Goal: Information Seeking & Learning: Learn about a topic

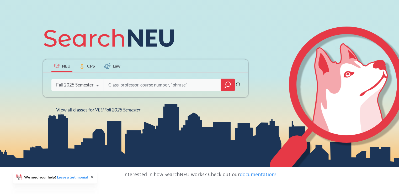
scroll to position [100, 0]
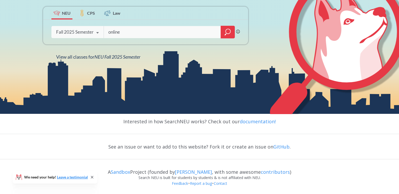
type input "online"
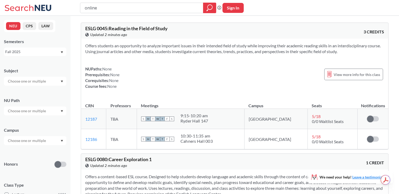
click at [33, 84] on input "text" at bounding box center [27, 81] width 44 height 6
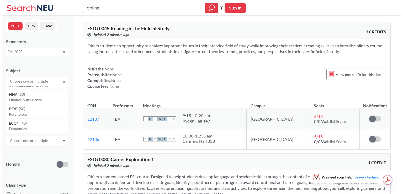
scroll to position [210, 0]
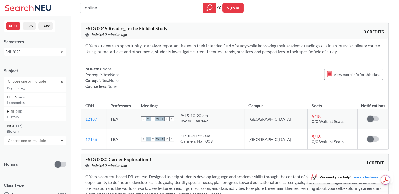
click at [37, 130] on p "Biology" at bounding box center [36, 131] width 59 height 5
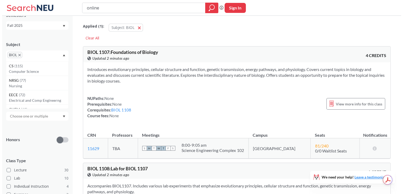
scroll to position [52, 0]
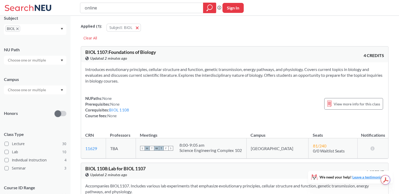
click at [55, 90] on div at bounding box center [35, 89] width 62 height 9
click at [26, 115] on div "Online ( 13 )" at bounding box center [36, 116] width 59 height 6
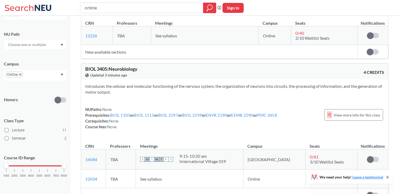
scroll to position [519, 0]
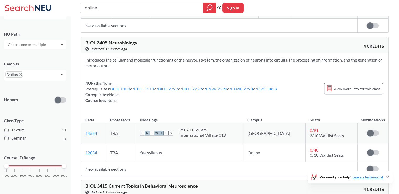
click at [162, 150] on span "See syllabus" at bounding box center [151, 152] width 22 height 5
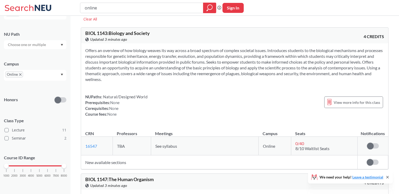
scroll to position [39, 0]
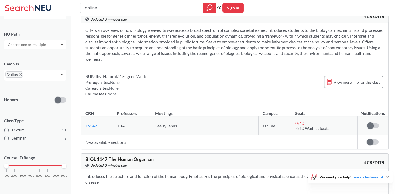
click at [375, 141] on label at bounding box center [373, 141] width 12 height 5
click at [367, 139] on input "checkbox" at bounding box center [367, 139] width 0 height 0
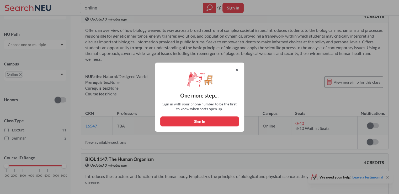
click at [238, 69] on icon at bounding box center [237, 70] width 4 height 4
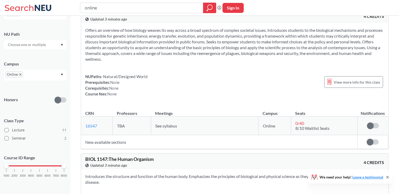
click at [309, 128] on span "8/10 Waitlist Seats" at bounding box center [313, 127] width 34 height 5
click at [372, 123] on span at bounding box center [370, 125] width 7 height 7
click at [367, 123] on input "checkbox" at bounding box center [367, 123] width 0 height 0
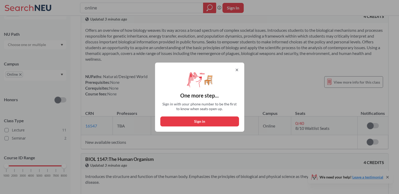
click at [238, 71] on icon at bounding box center [237, 70] width 4 height 4
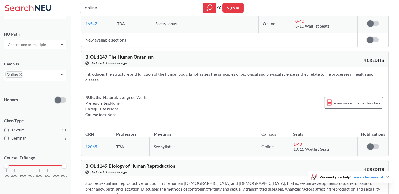
scroll to position [144, 0]
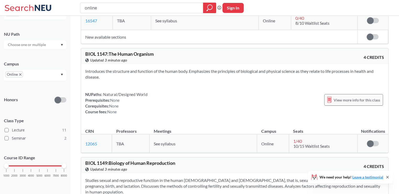
click at [365, 101] on span "View more info for this class" at bounding box center [357, 100] width 46 height 7
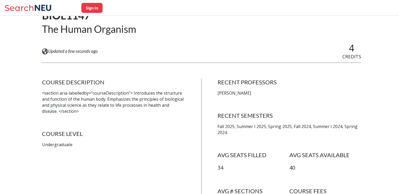
scroll to position [52, 0]
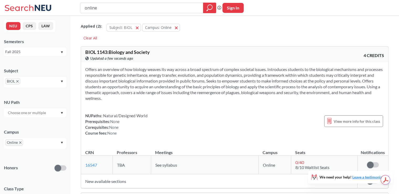
click at [49, 113] on div at bounding box center [35, 112] width 62 height 9
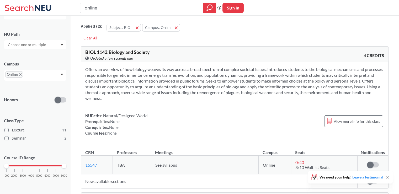
click at [35, 46] on input "text" at bounding box center [27, 44] width 44 height 6
click at [64, 29] on div "NU Path" at bounding box center [35, 37] width 62 height 23
click at [360, 122] on span "View more info for this class" at bounding box center [357, 121] width 46 height 7
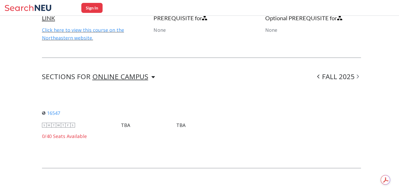
scroll to position [333, 0]
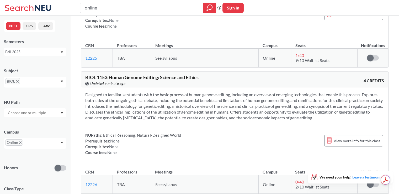
scroll to position [354, 0]
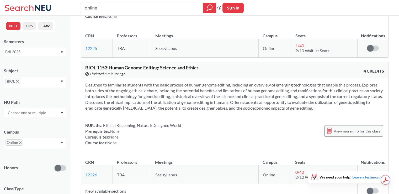
click at [339, 128] on span "View more info for this class" at bounding box center [357, 131] width 46 height 7
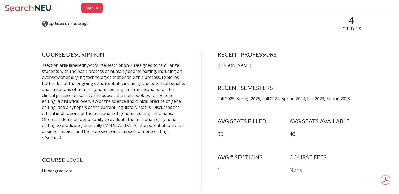
scroll to position [105, 0]
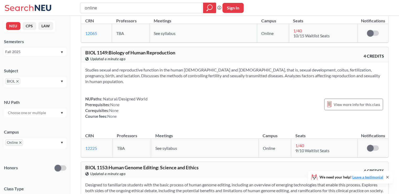
scroll to position [262, 0]
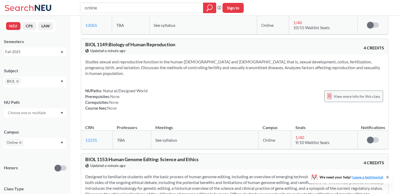
click at [356, 93] on span "View more info for this class" at bounding box center [357, 96] width 46 height 7
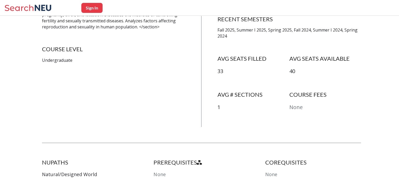
scroll to position [157, 0]
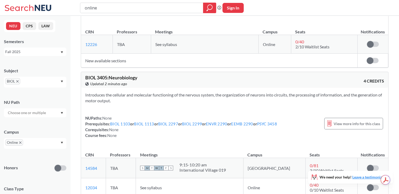
scroll to position [485, 0]
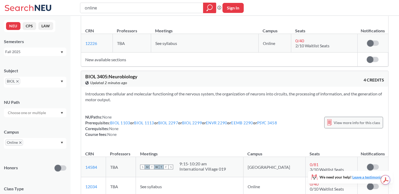
click at [345, 119] on span "View more info for this class" at bounding box center [357, 122] width 46 height 7
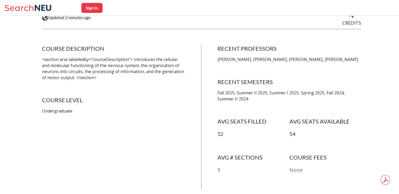
scroll to position [105, 0]
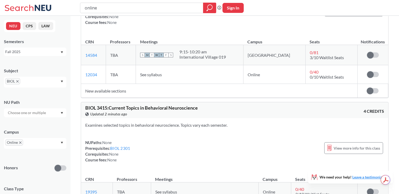
scroll to position [630, 0]
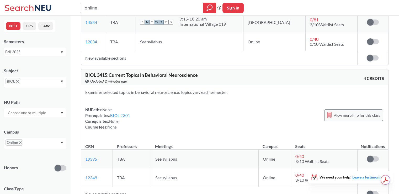
click at [350, 112] on span "View more info for this class" at bounding box center [357, 115] width 46 height 7
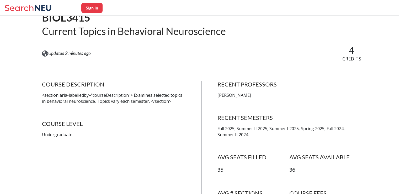
scroll to position [52, 0]
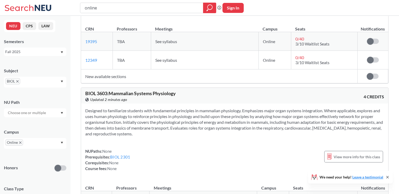
scroll to position [827, 0]
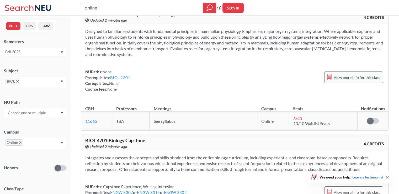
click at [365, 74] on span "View more info for this class" at bounding box center [357, 77] width 46 height 7
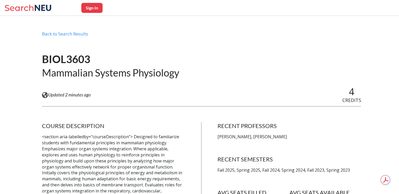
scroll to position [105, 0]
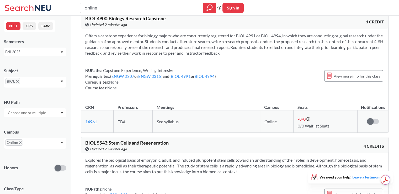
scroll to position [1286, 0]
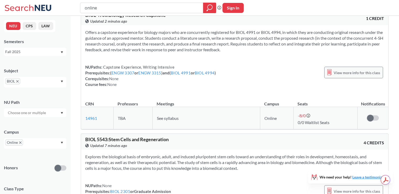
click at [350, 69] on span "View more info for this class" at bounding box center [357, 72] width 46 height 7
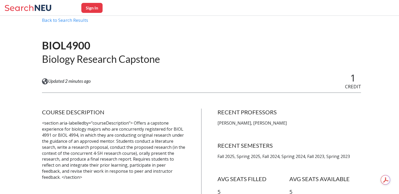
scroll to position [79, 0]
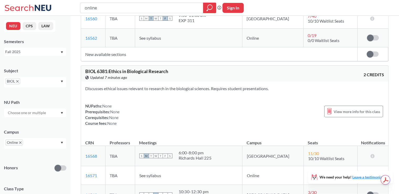
scroll to position [1719, 0]
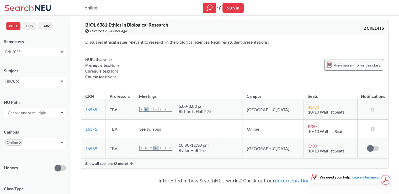
click at [345, 62] on span "View more info for this class" at bounding box center [357, 65] width 46 height 7
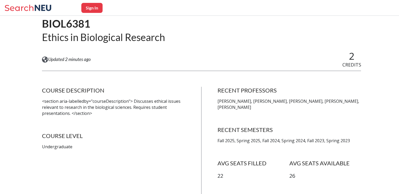
scroll to position [131, 0]
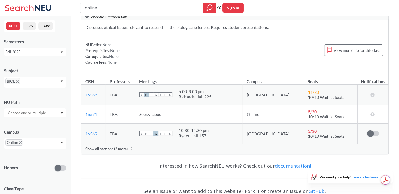
scroll to position [1743, 0]
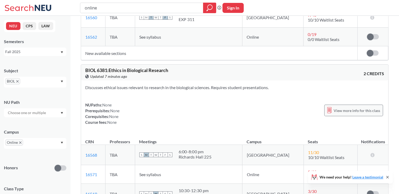
click at [341, 90] on div "Discusses ethical issues relevant to research in the biological sciences. Requi…" at bounding box center [234, 106] width 307 height 53
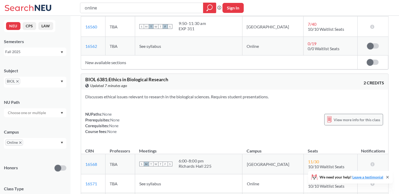
click at [348, 116] on span "View more info for this class" at bounding box center [357, 119] width 46 height 7
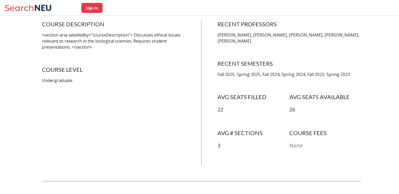
scroll to position [131, 0]
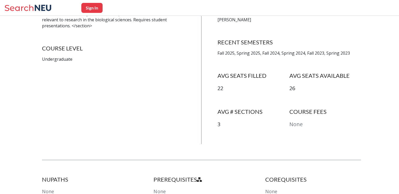
scroll to position [1719, 0]
